Goal: Browse casually: Explore the website without a specific task or goal

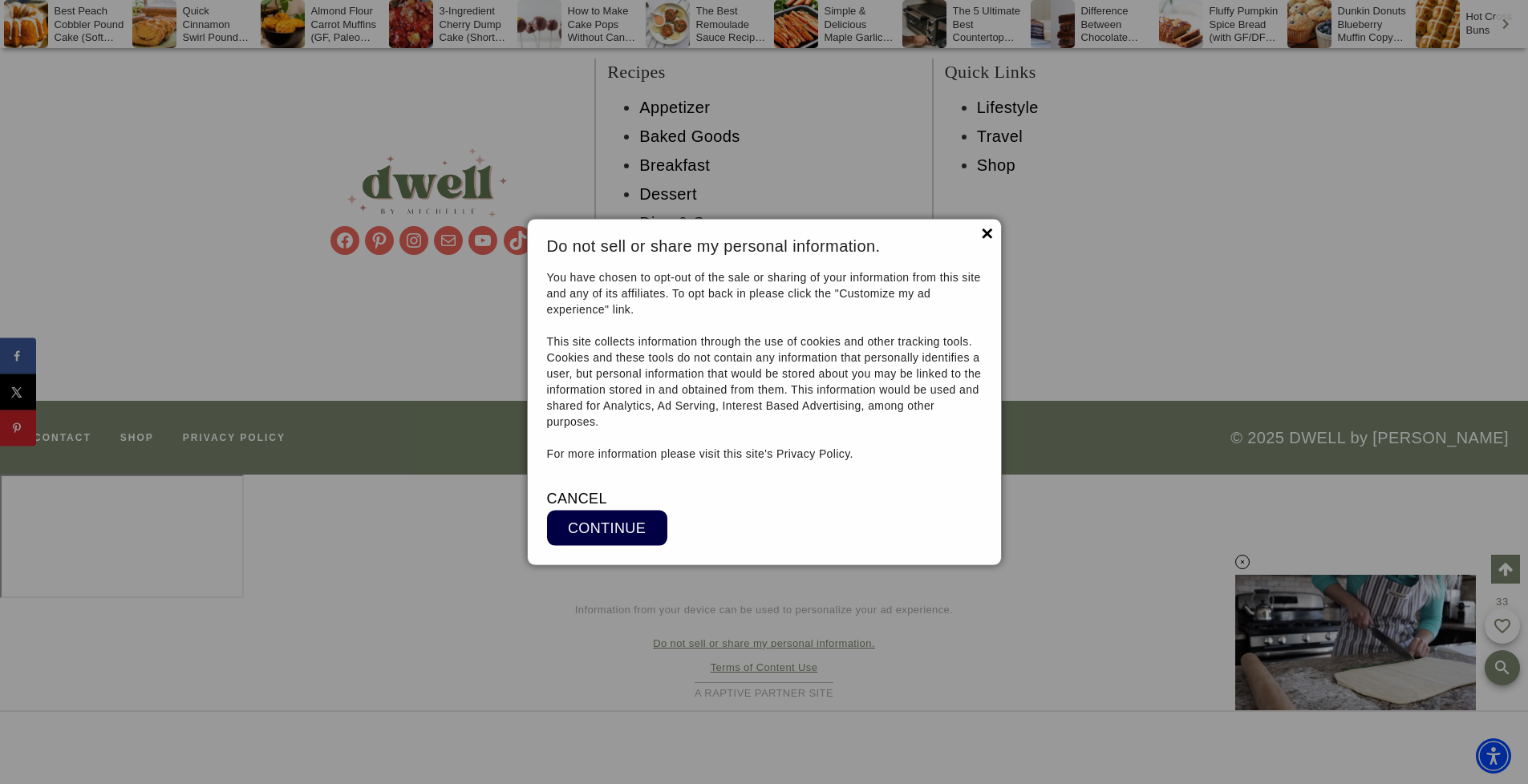
scroll to position [16138, 0]
